Goal: Task Accomplishment & Management: Use online tool/utility

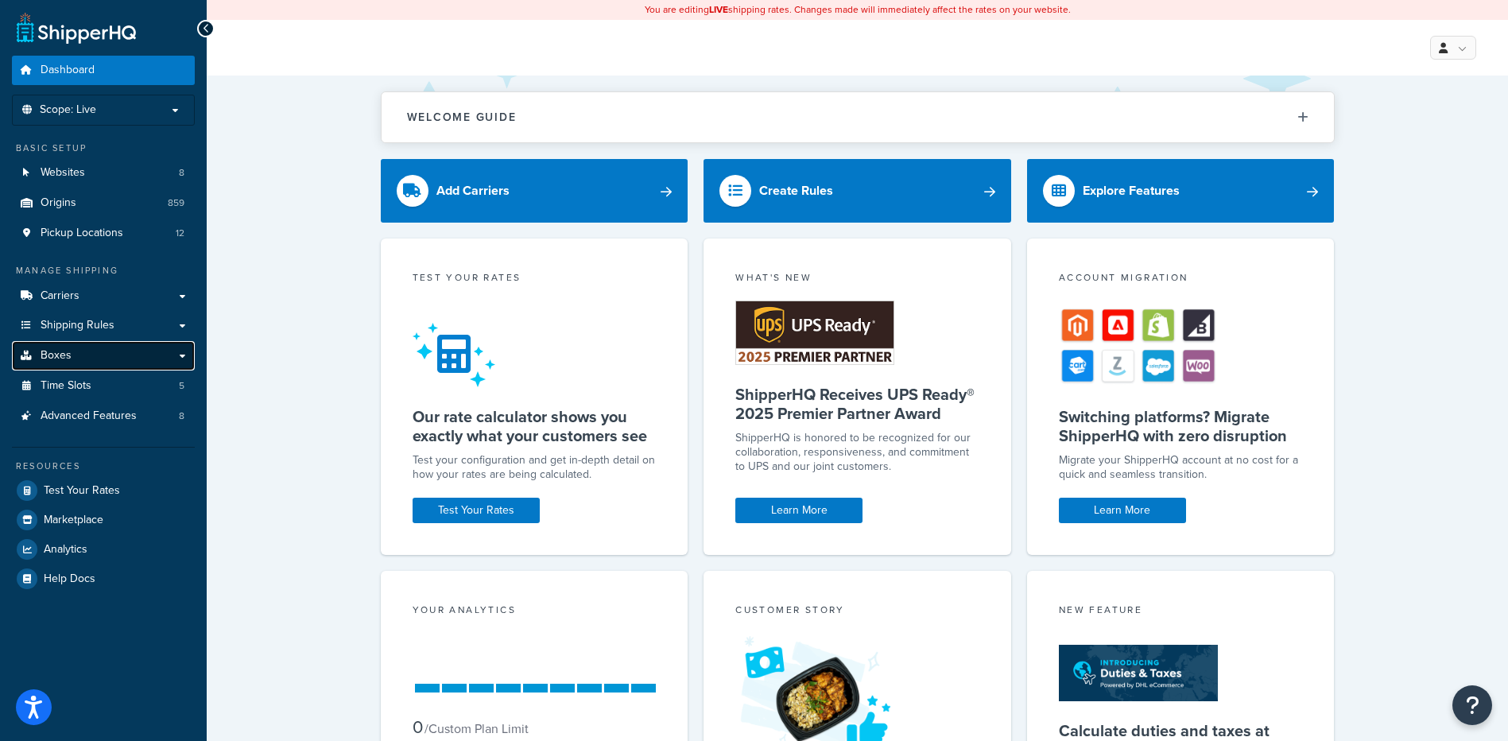
click at [141, 348] on link "Boxes" at bounding box center [103, 355] width 183 height 29
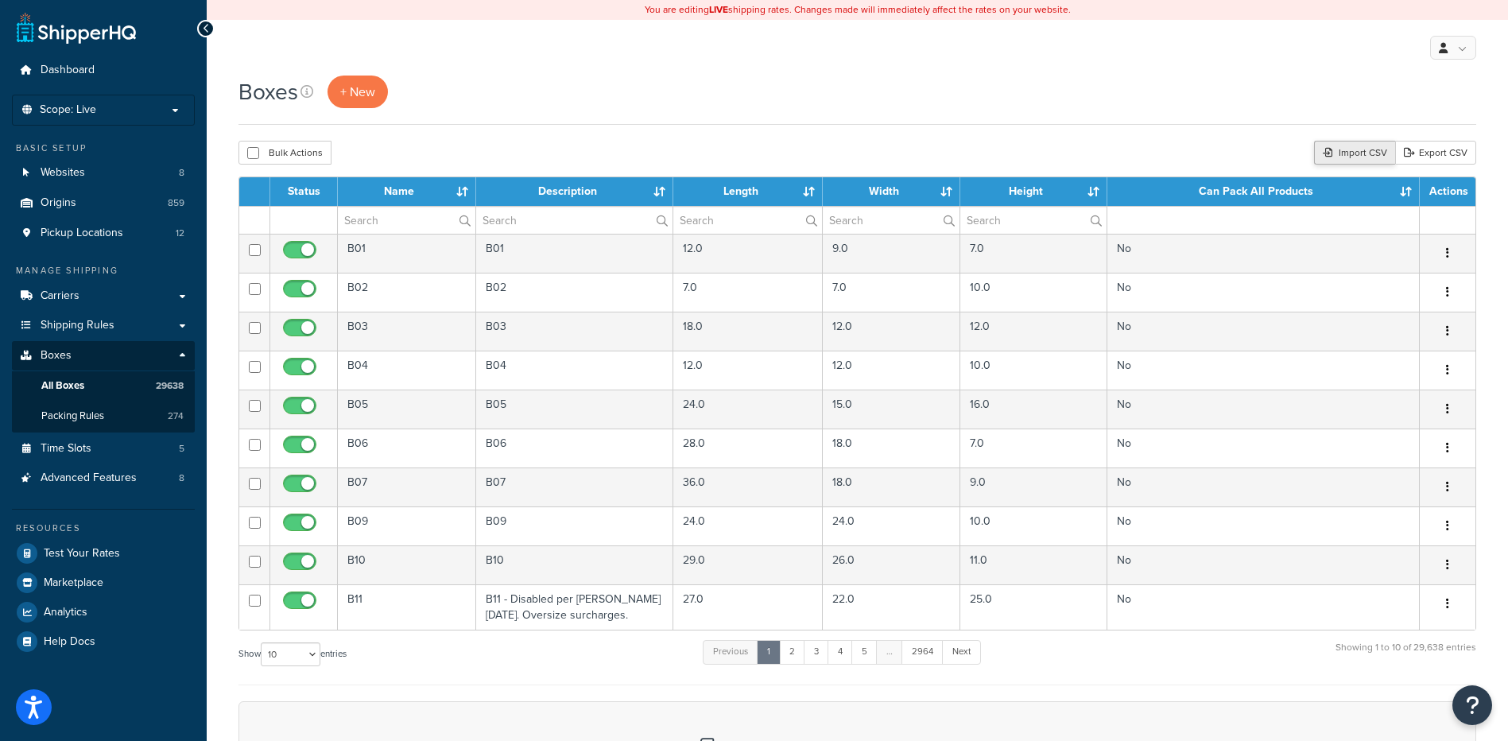
click at [1344, 150] on div "Import CSV" at bounding box center [1354, 153] width 81 height 24
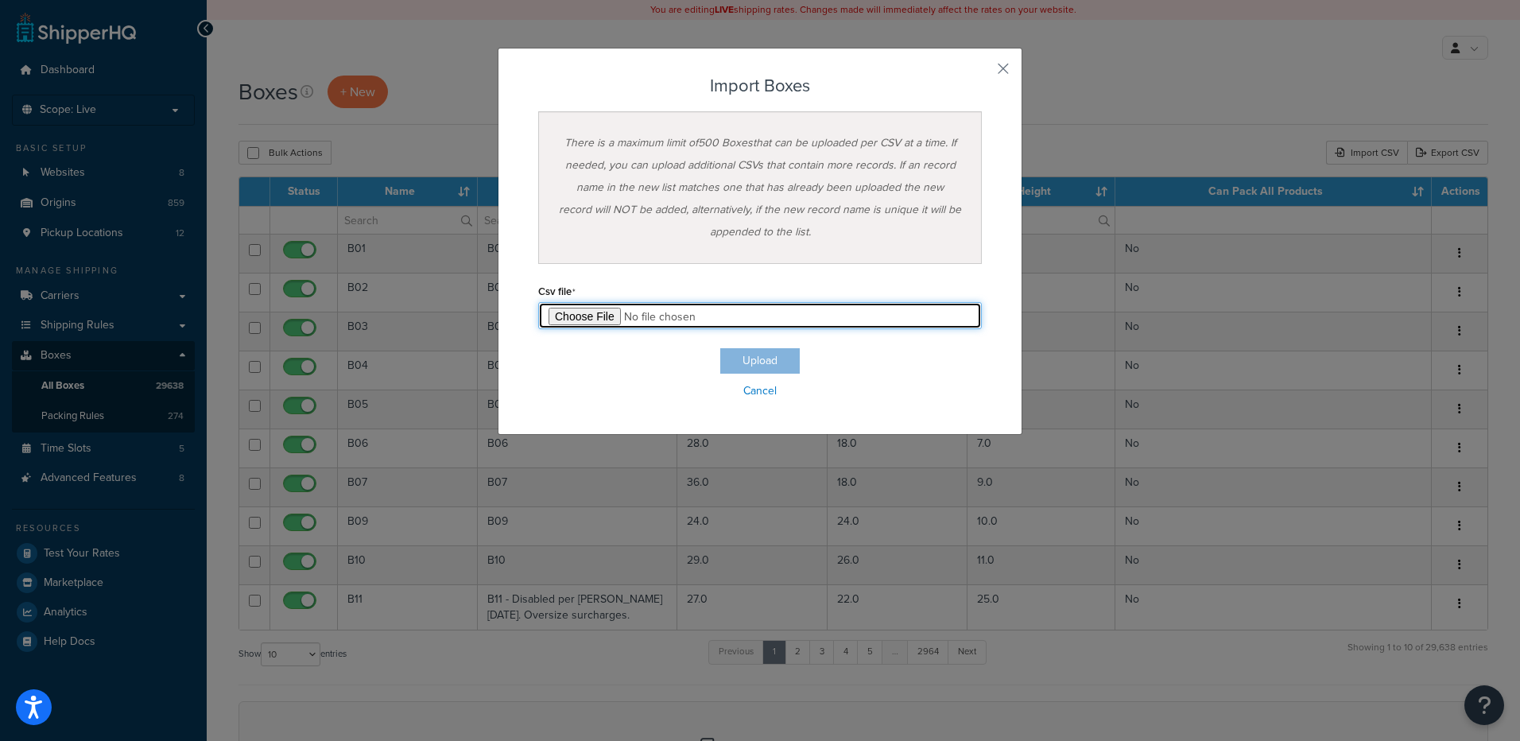
click at [585, 317] on input "file" at bounding box center [760, 315] width 444 height 27
type input "C:\fakepath\09_04_2025_box_dims.csv"
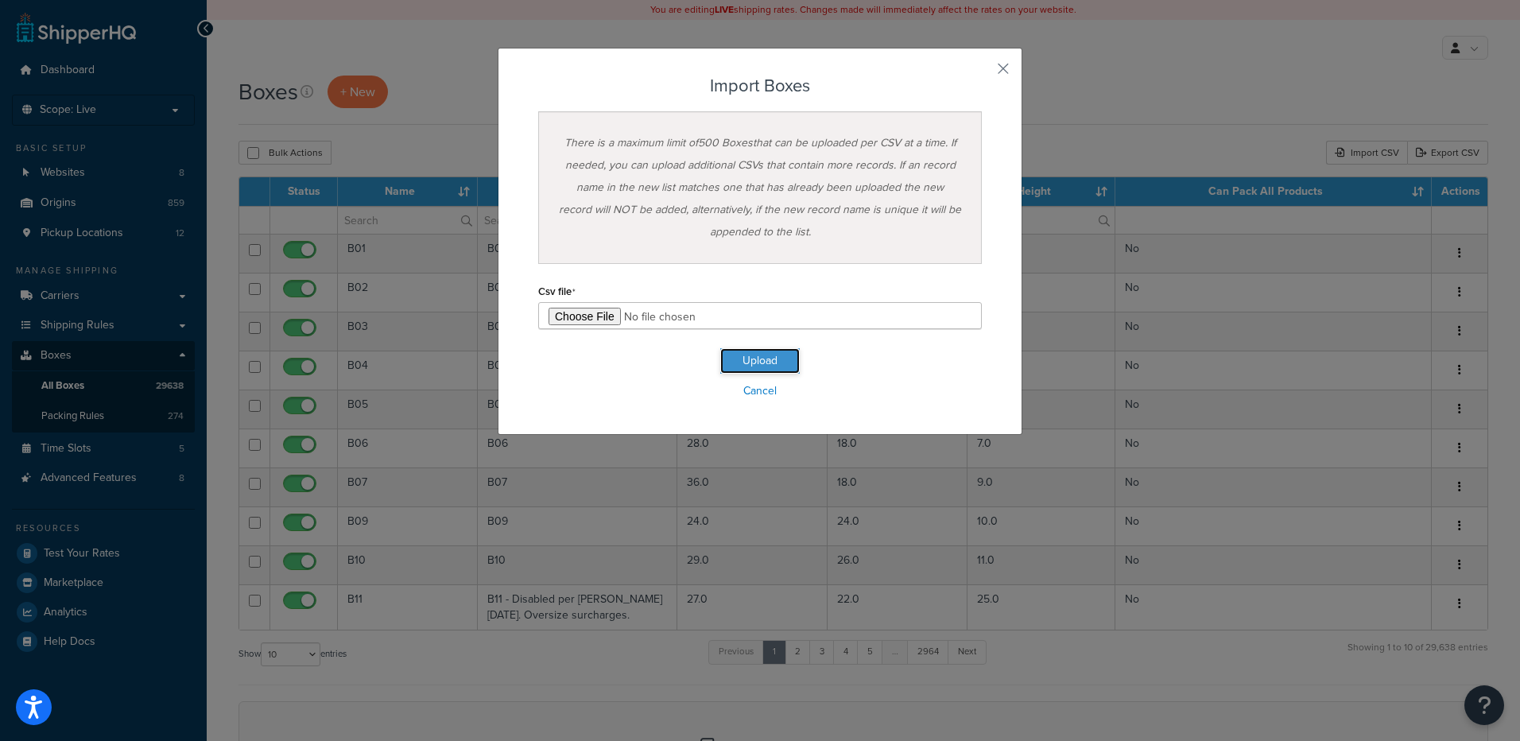
click at [729, 355] on button "Upload" at bounding box center [759, 360] width 79 height 25
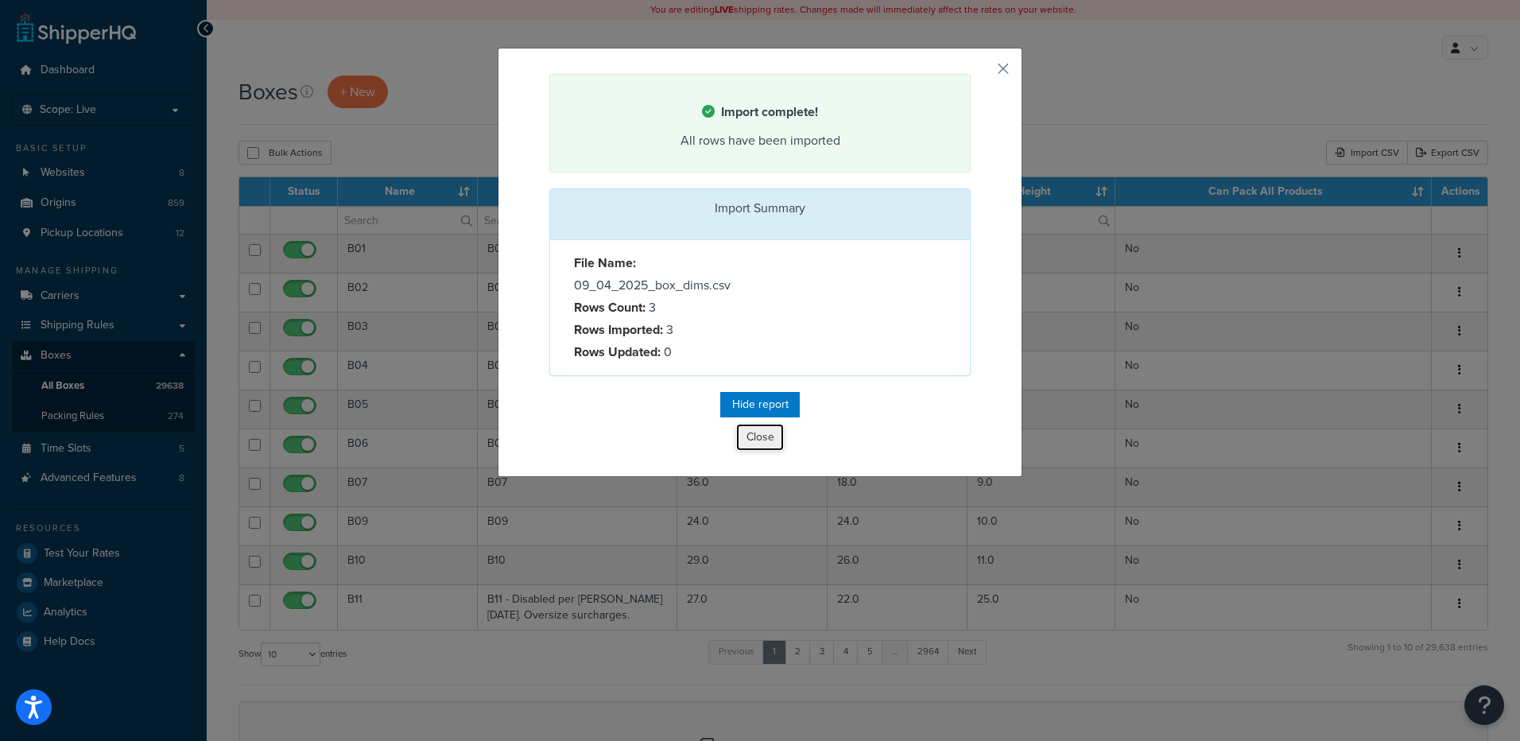
click at [751, 444] on button "Close" at bounding box center [760, 437] width 48 height 27
